Goal: Task Accomplishment & Management: Use online tool/utility

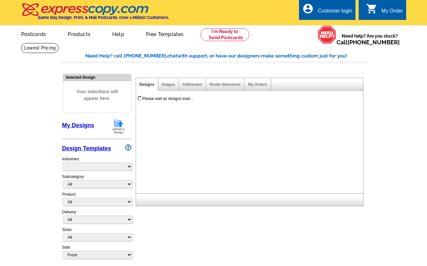
select select "785"
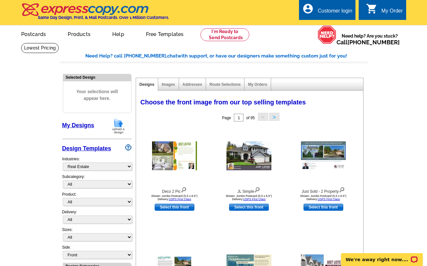
click at [327, 11] on div "Customer login" at bounding box center [335, 12] width 35 height 9
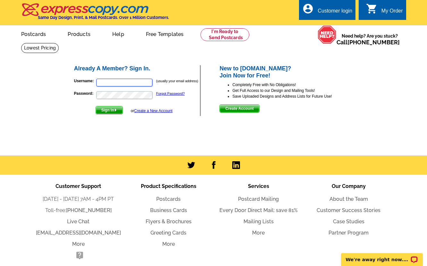
type input "donna@teamlbr.com"
click at [109, 111] on span "Sign In" at bounding box center [109, 110] width 27 height 8
